Goal: Information Seeking & Learning: Learn about a topic

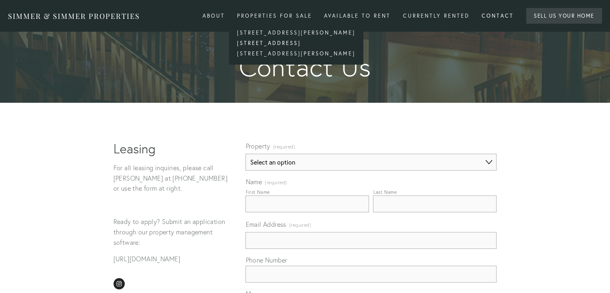
click at [261, 43] on link "[STREET_ADDRESS]" at bounding box center [296, 43] width 134 height 10
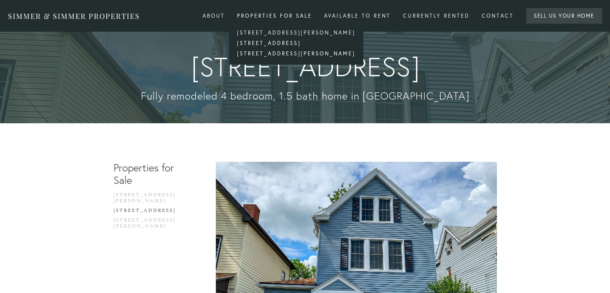
click at [262, 53] on link "[STREET_ADDRESS][PERSON_NAME]" at bounding box center [296, 54] width 134 height 10
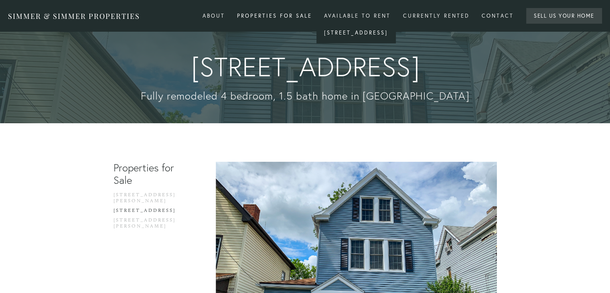
click at [344, 31] on link "[STREET_ADDRESS]" at bounding box center [355, 33] width 79 height 10
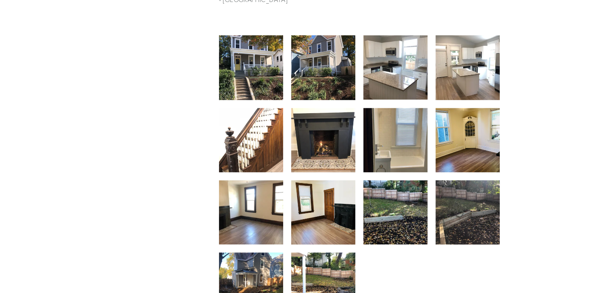
scroll to position [340, 0]
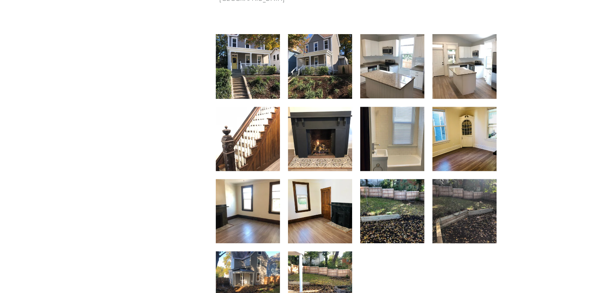
click at [326, 109] on img at bounding box center [320, 66] width 64 height 85
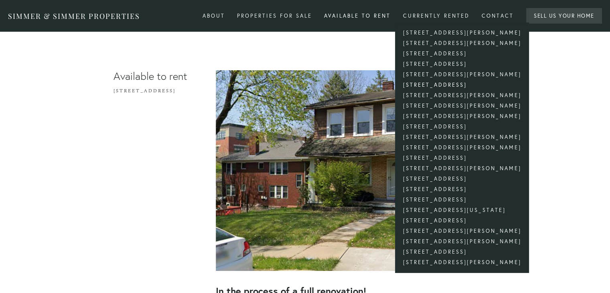
click at [427, 84] on link "[STREET_ADDRESS]" at bounding box center [462, 85] width 134 height 10
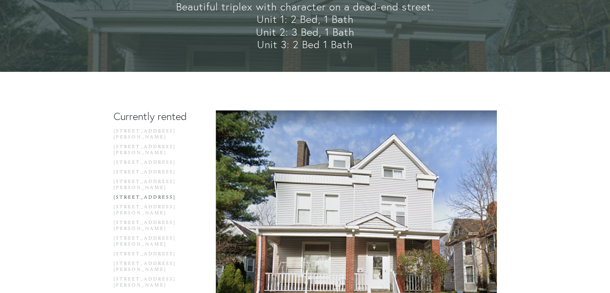
scroll to position [66, 0]
